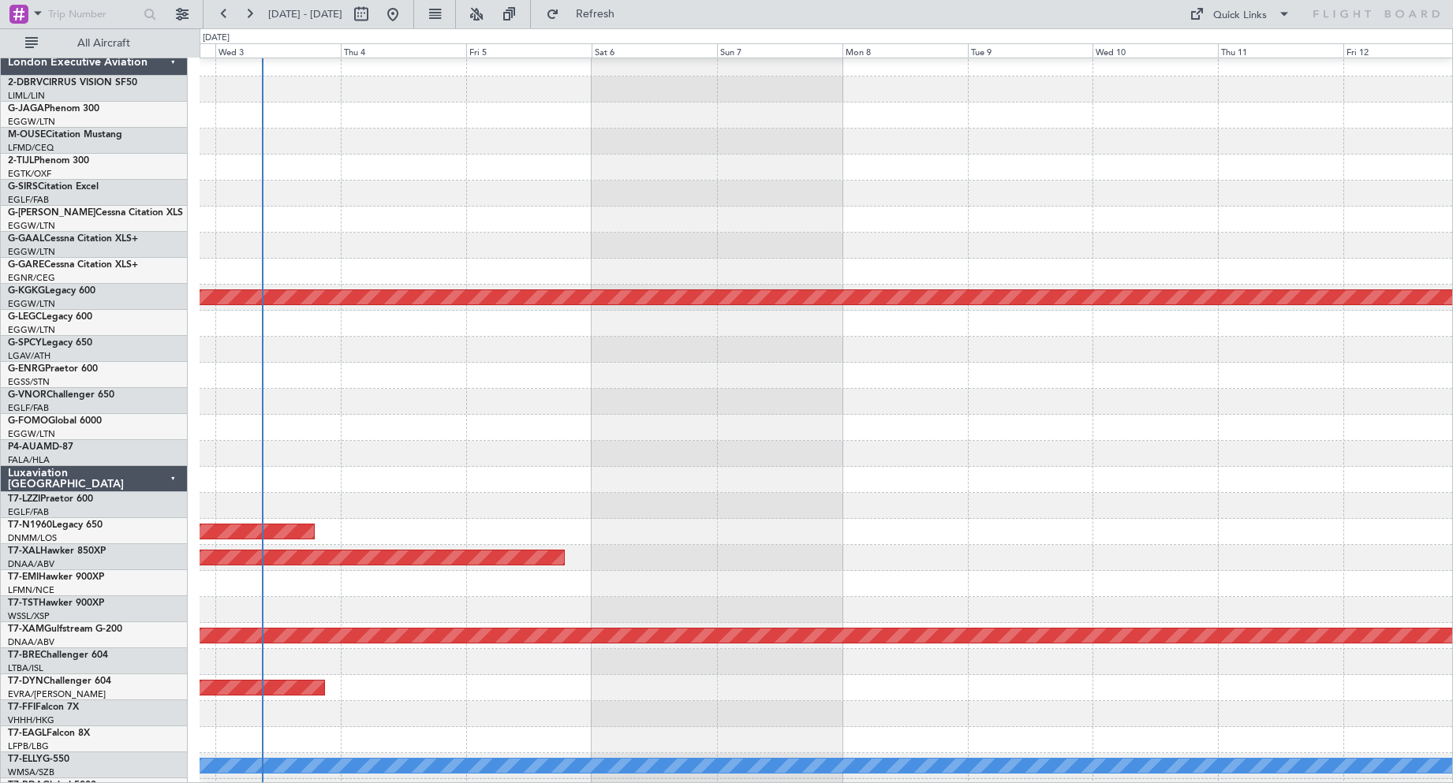
scroll to position [8, 0]
click at [361, 394] on div at bounding box center [826, 402] width 1253 height 26
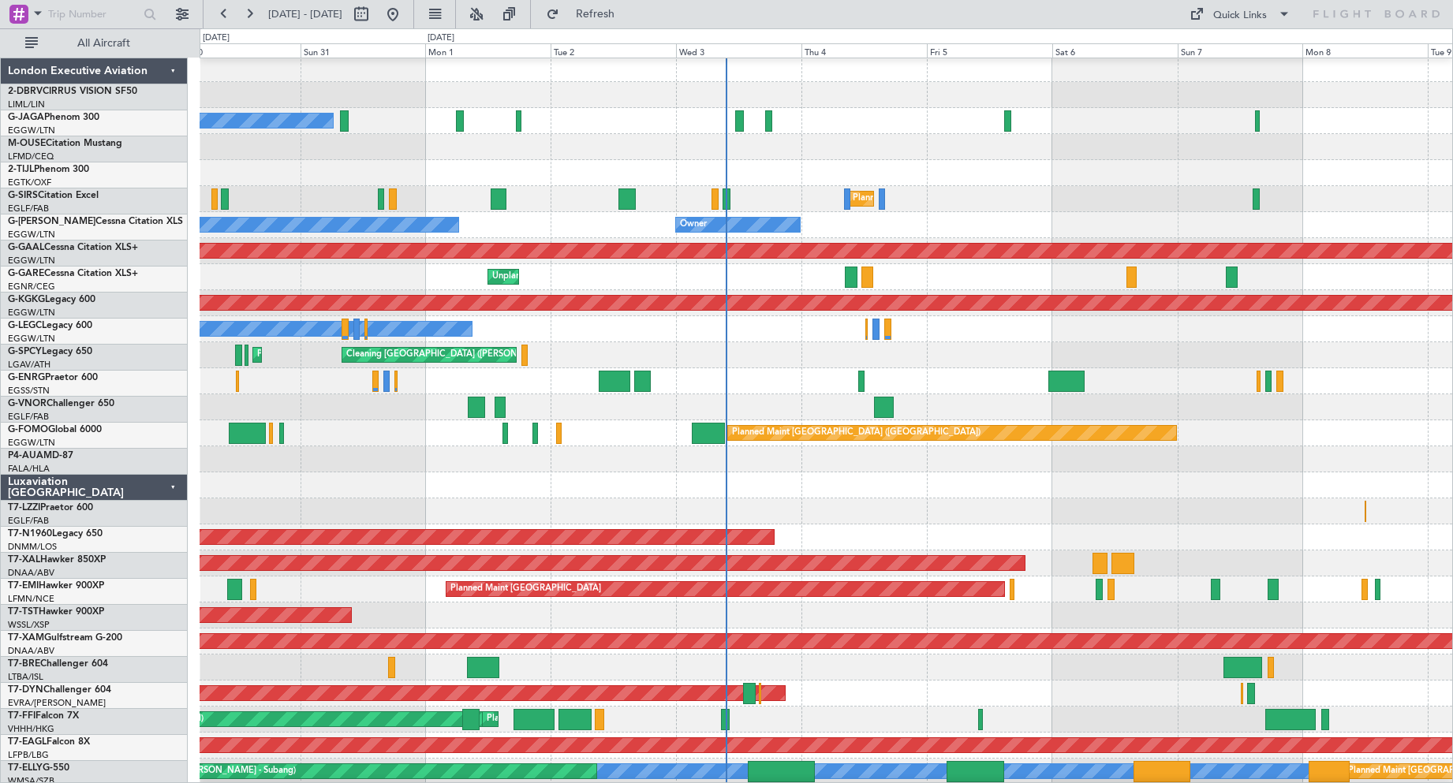
scroll to position [4, 0]
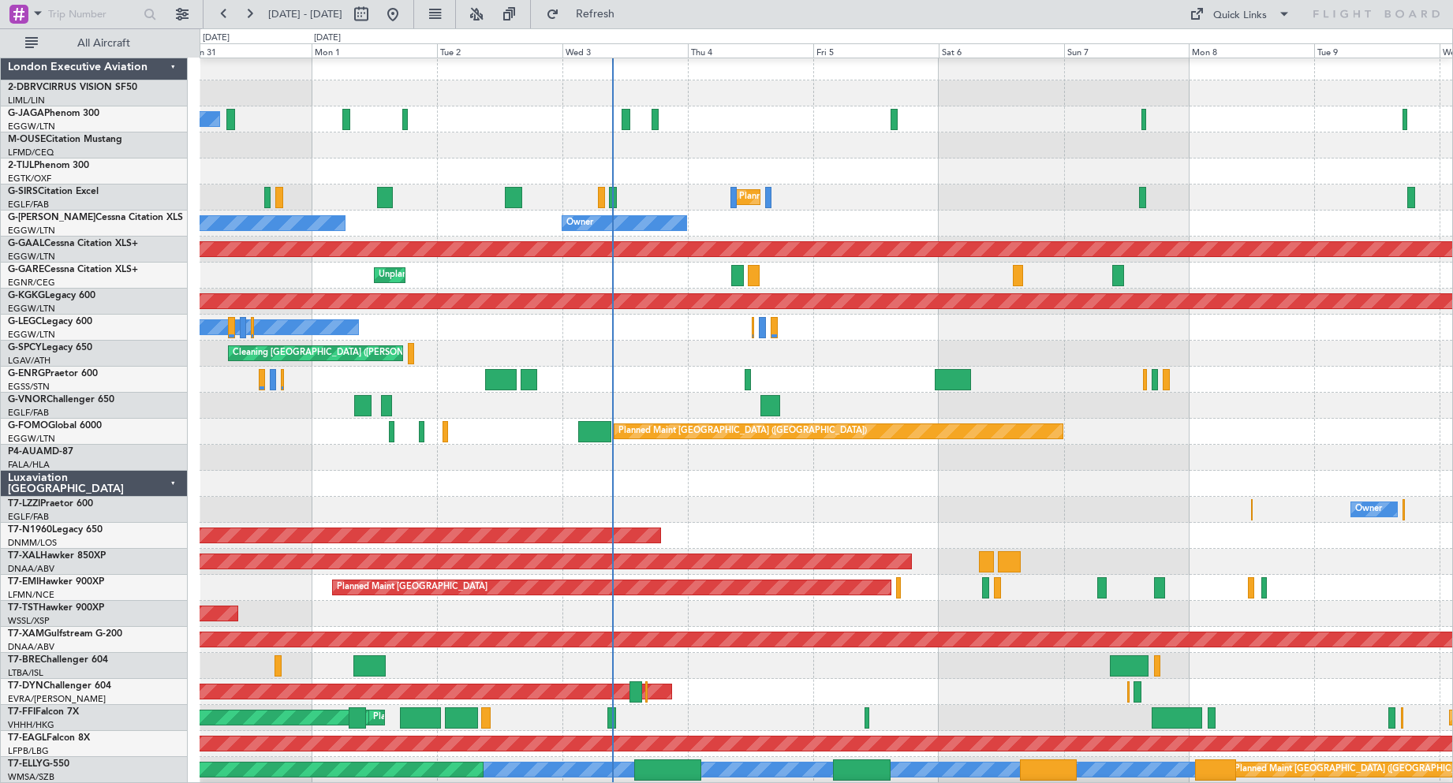
click at [939, 409] on div at bounding box center [826, 406] width 1253 height 26
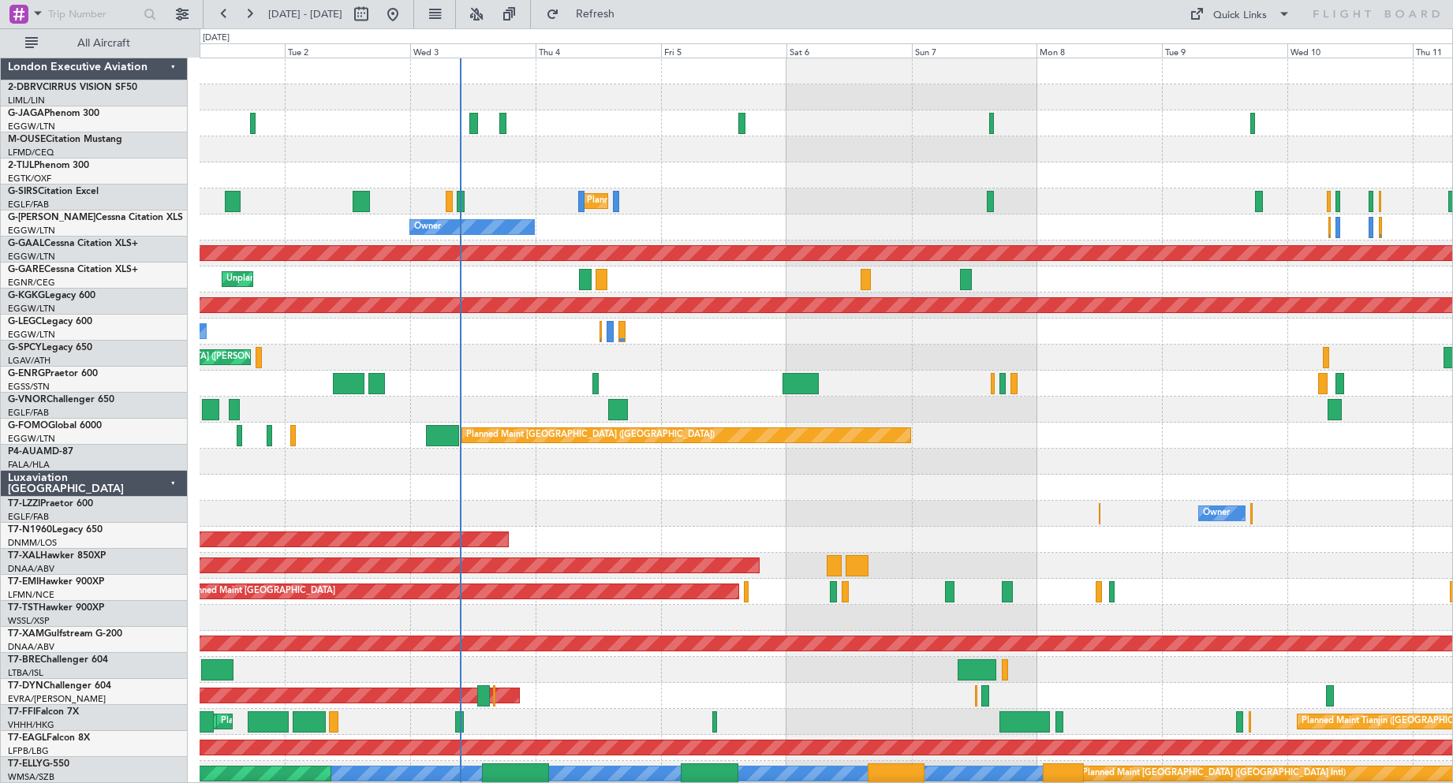
scroll to position [0, 0]
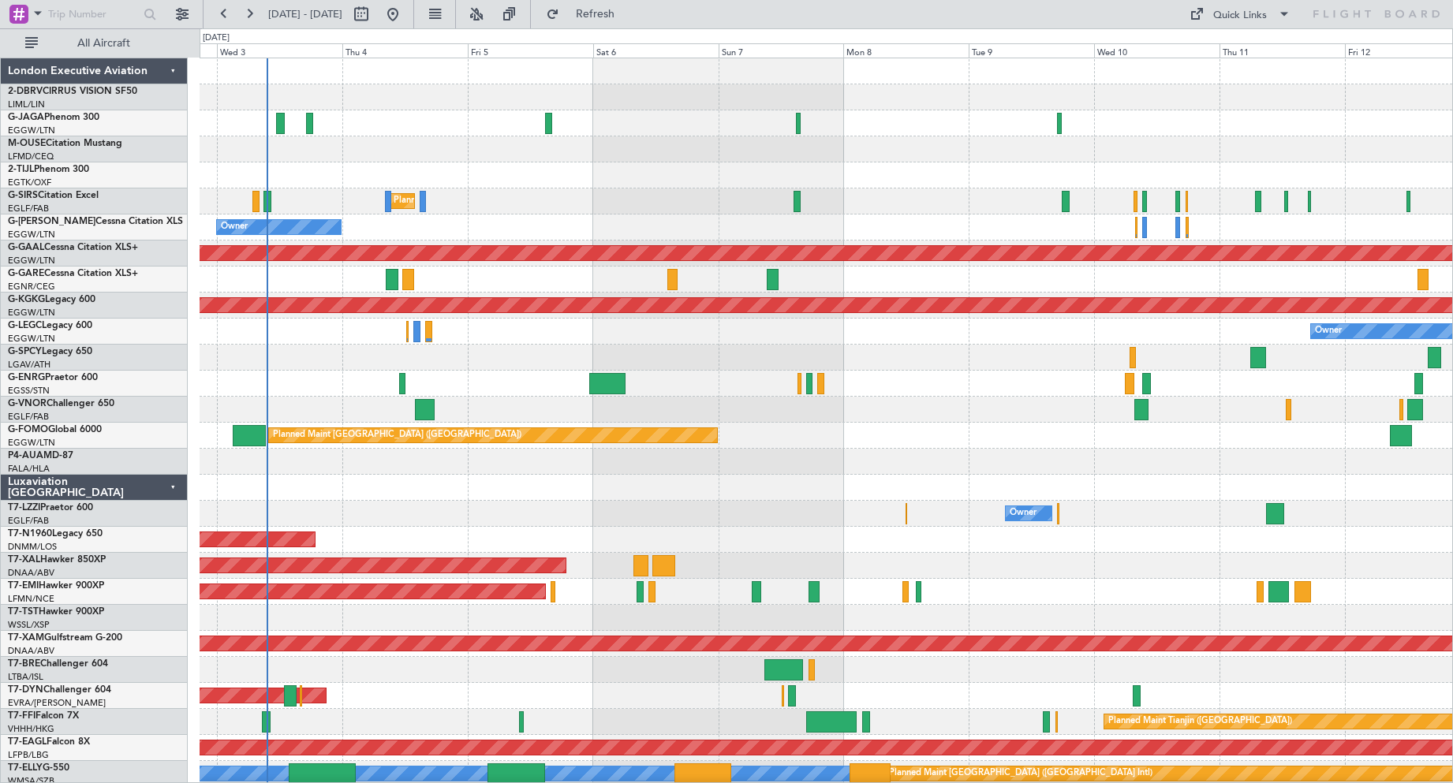
click at [884, 413] on div at bounding box center [826, 410] width 1253 height 26
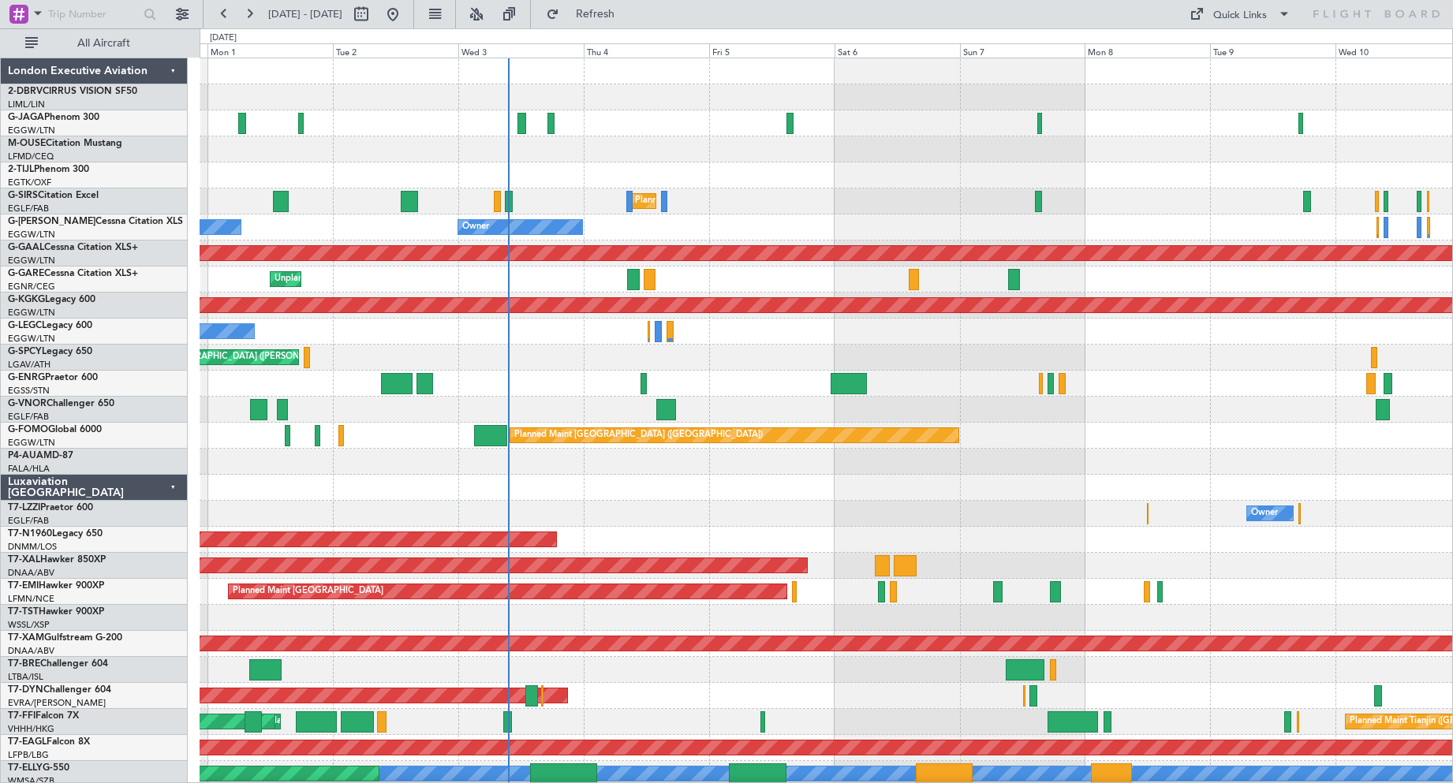
click at [560, 405] on div at bounding box center [826, 410] width 1253 height 26
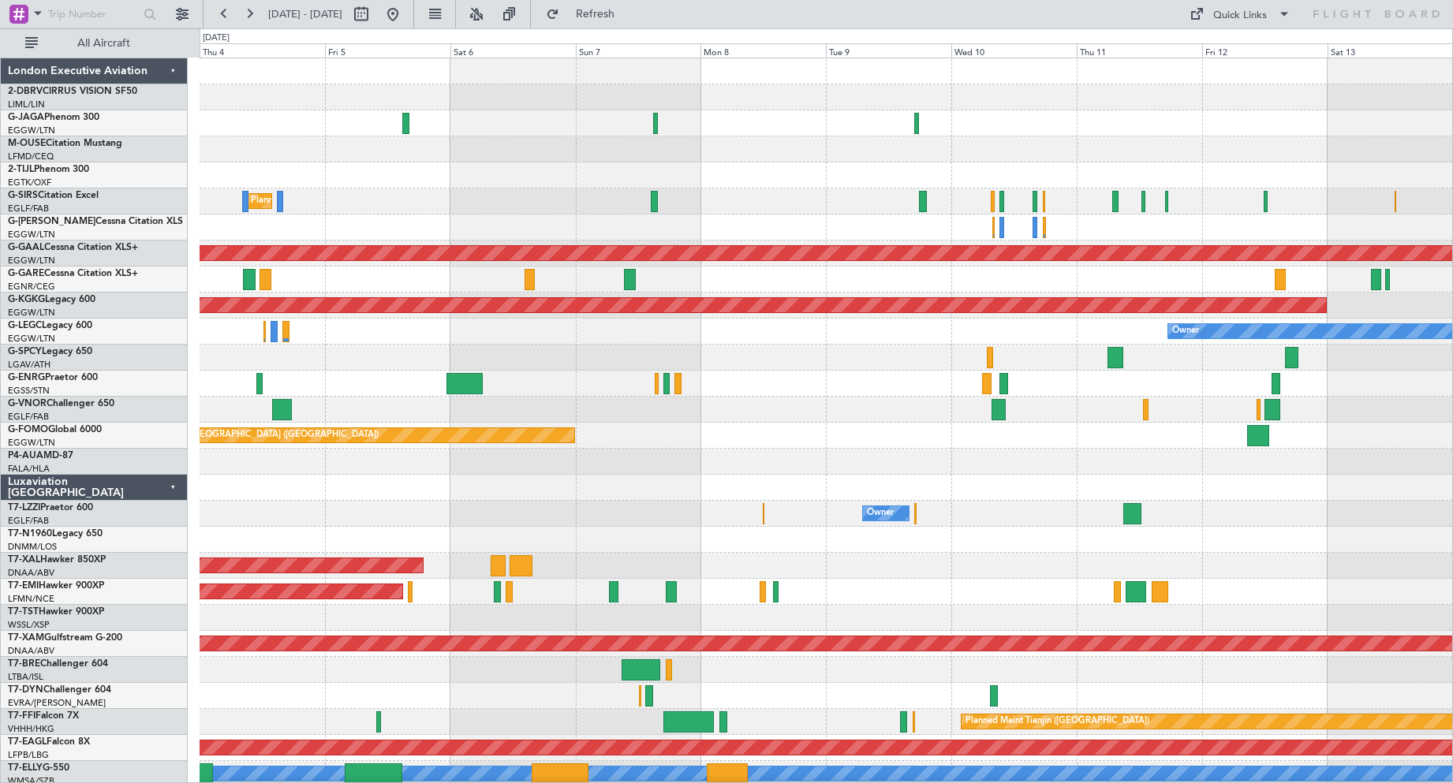
click at [108, 421] on div "Planned Maint [GEOGRAPHIC_DATA] ([GEOGRAPHIC_DATA]) Owner Planned [GEOGRAPHIC_D…" at bounding box center [726, 405] width 1453 height 755
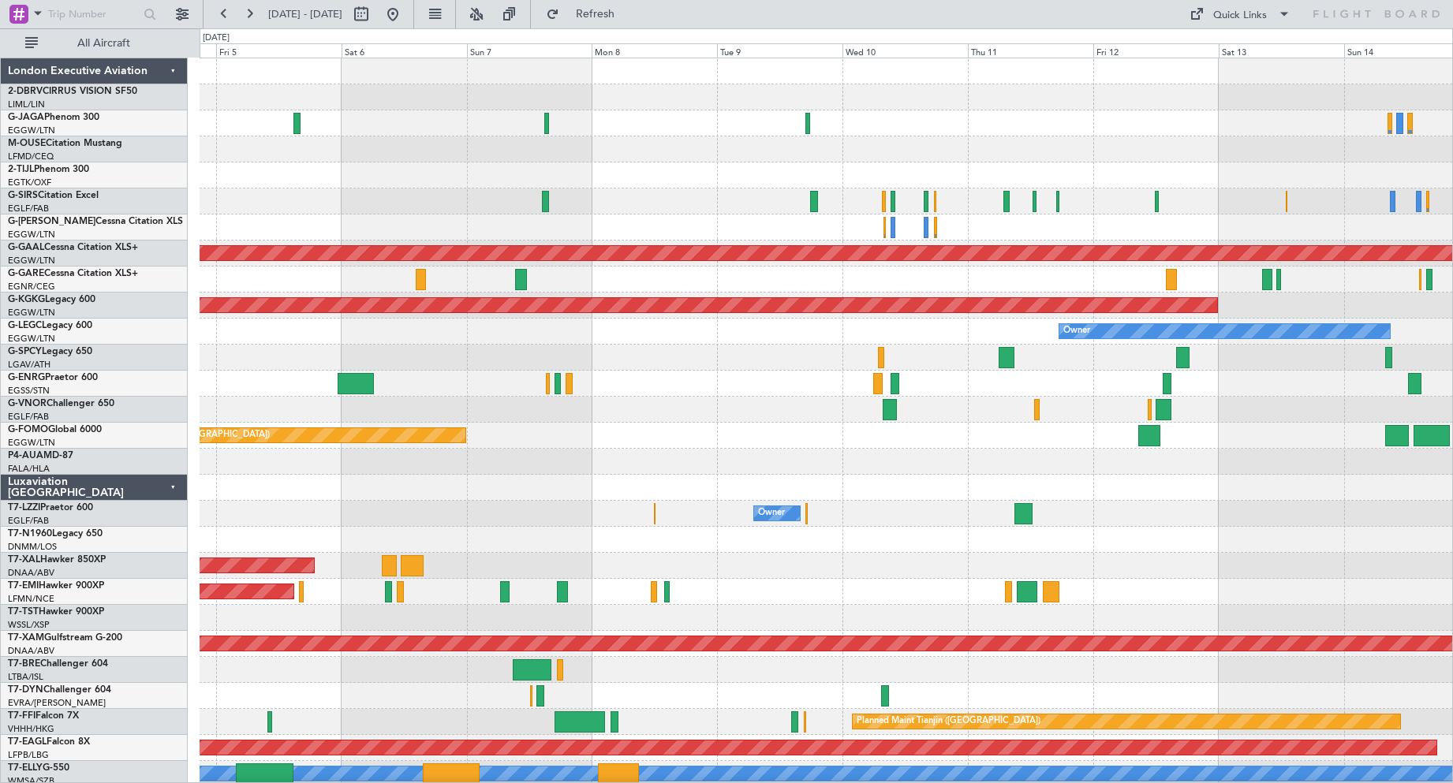
click at [656, 420] on div at bounding box center [826, 410] width 1253 height 26
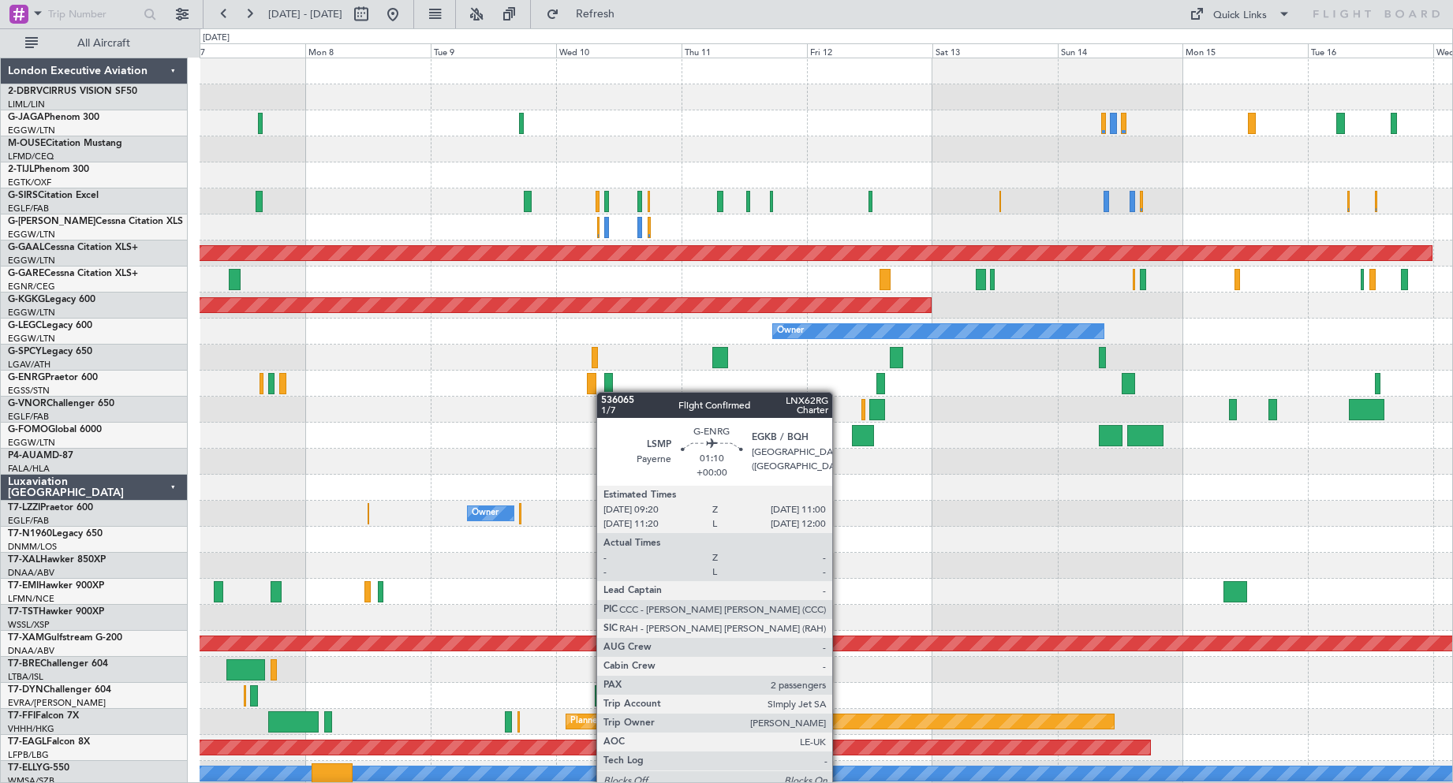
click at [604, 392] on div at bounding box center [608, 383] width 9 height 21
